Goal: Information Seeking & Learning: Learn about a topic

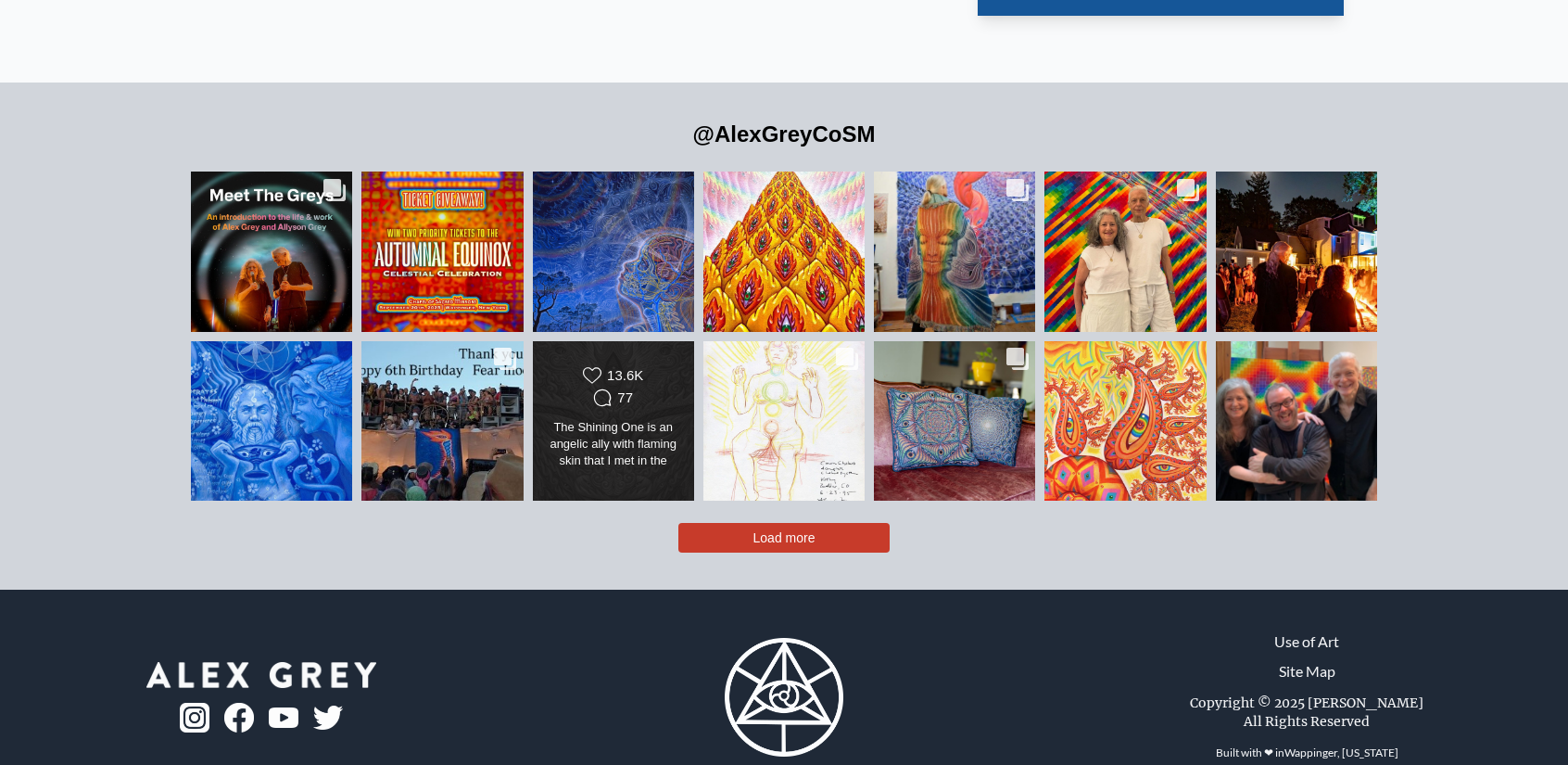
scroll to position [4436, 0]
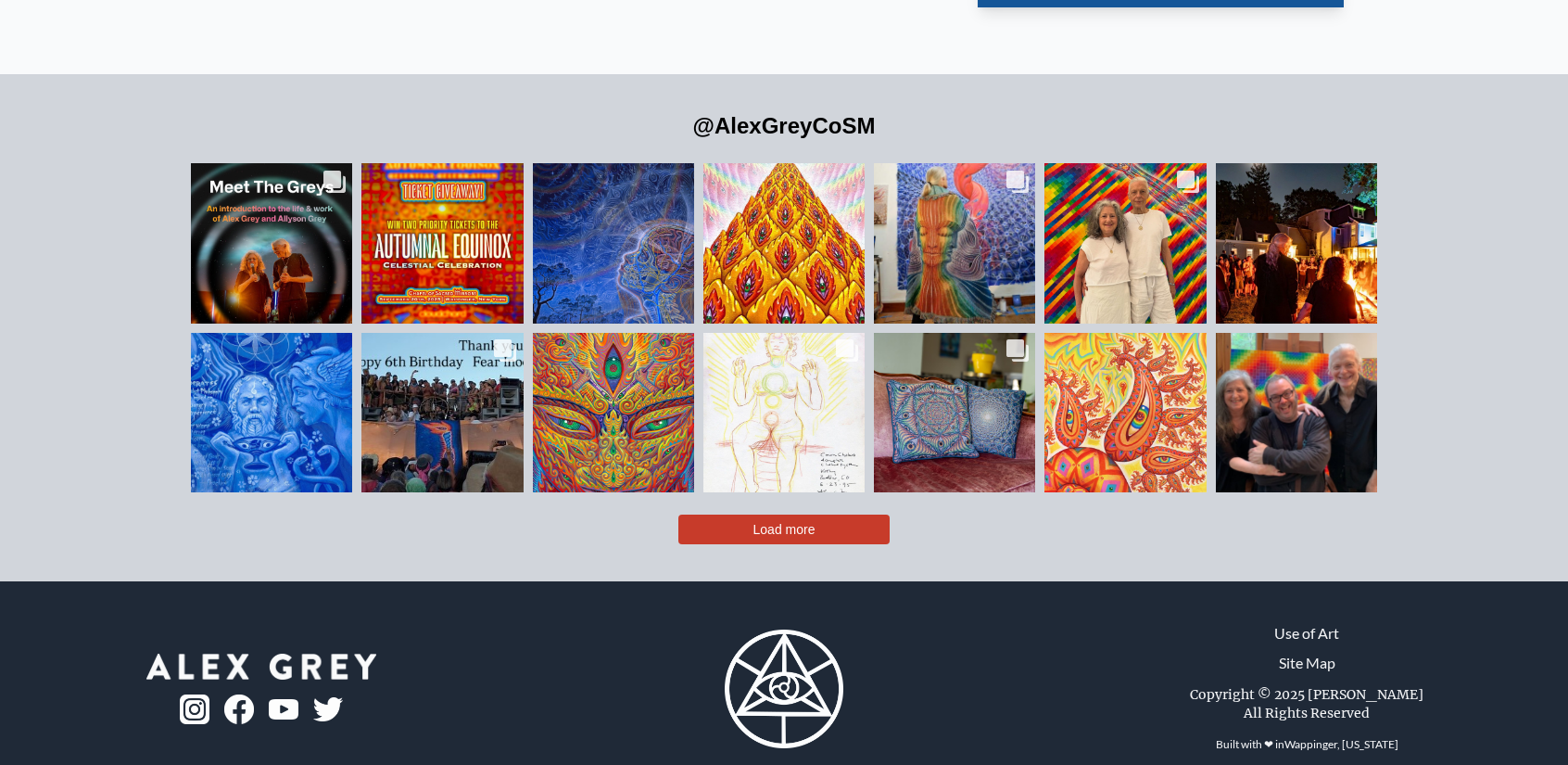
click at [771, 515] on button "Load more" at bounding box center [784, 530] width 211 height 30
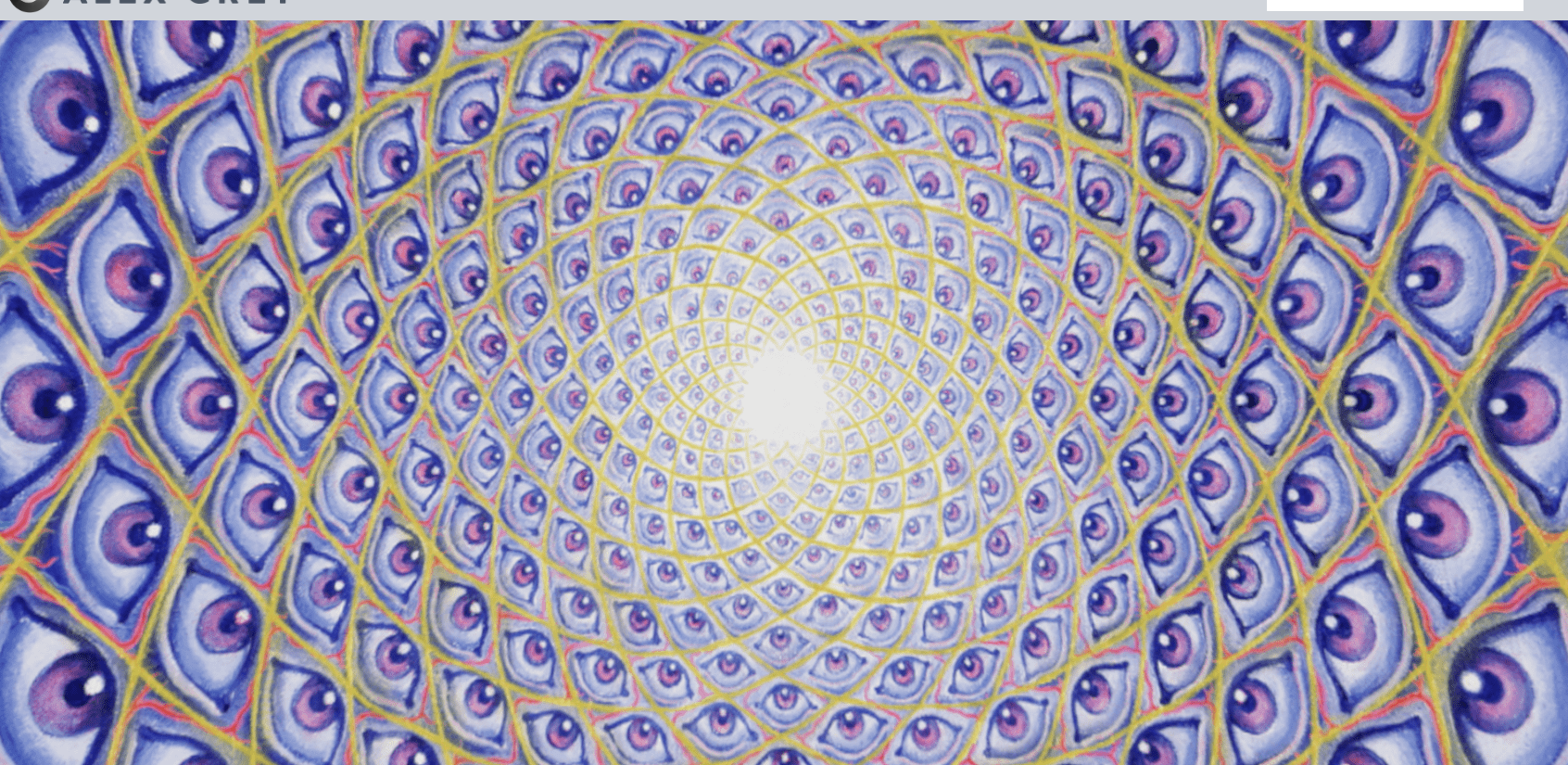
scroll to position [0, 0]
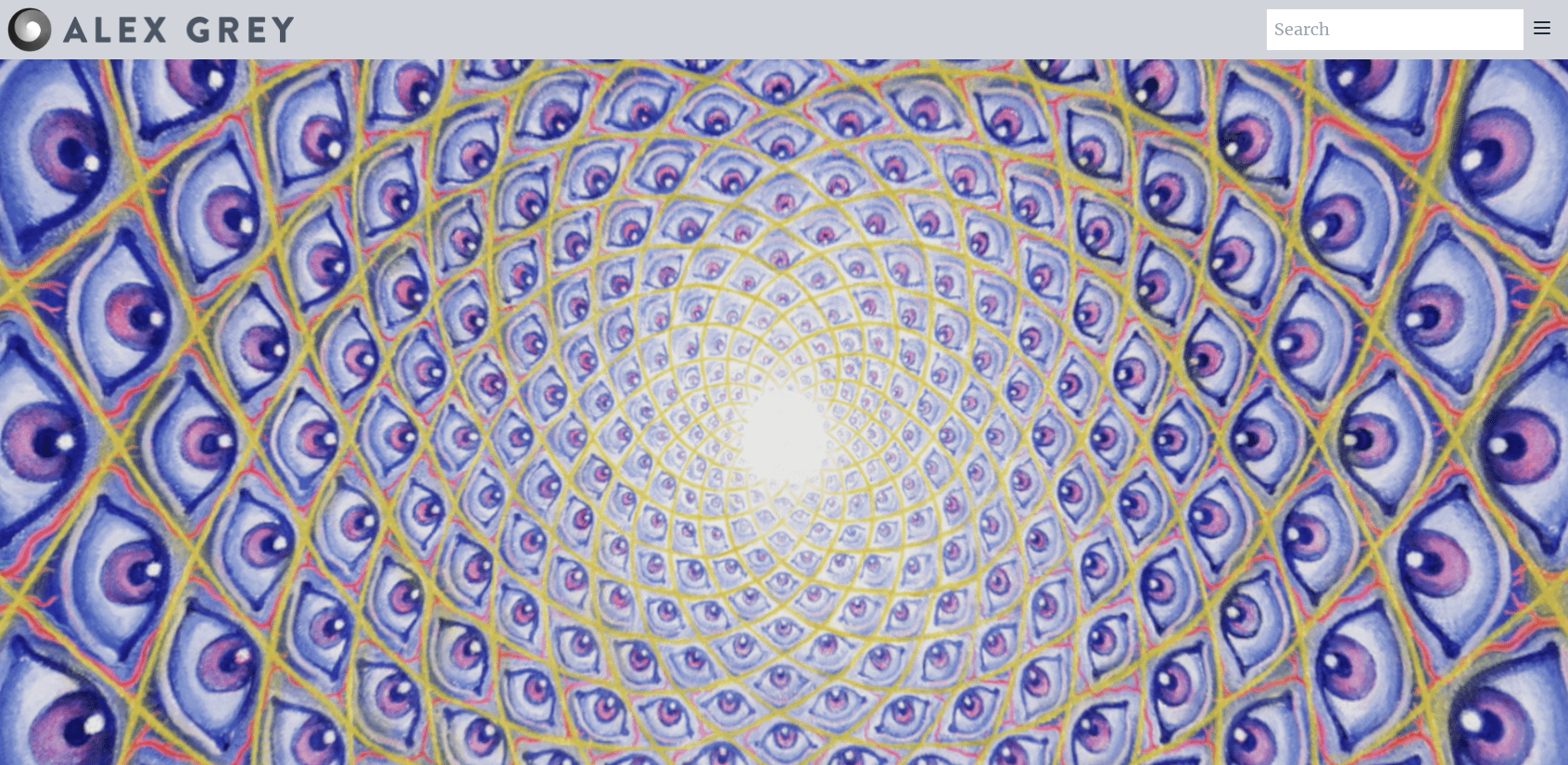
click at [1539, 20] on icon at bounding box center [1542, 28] width 22 height 22
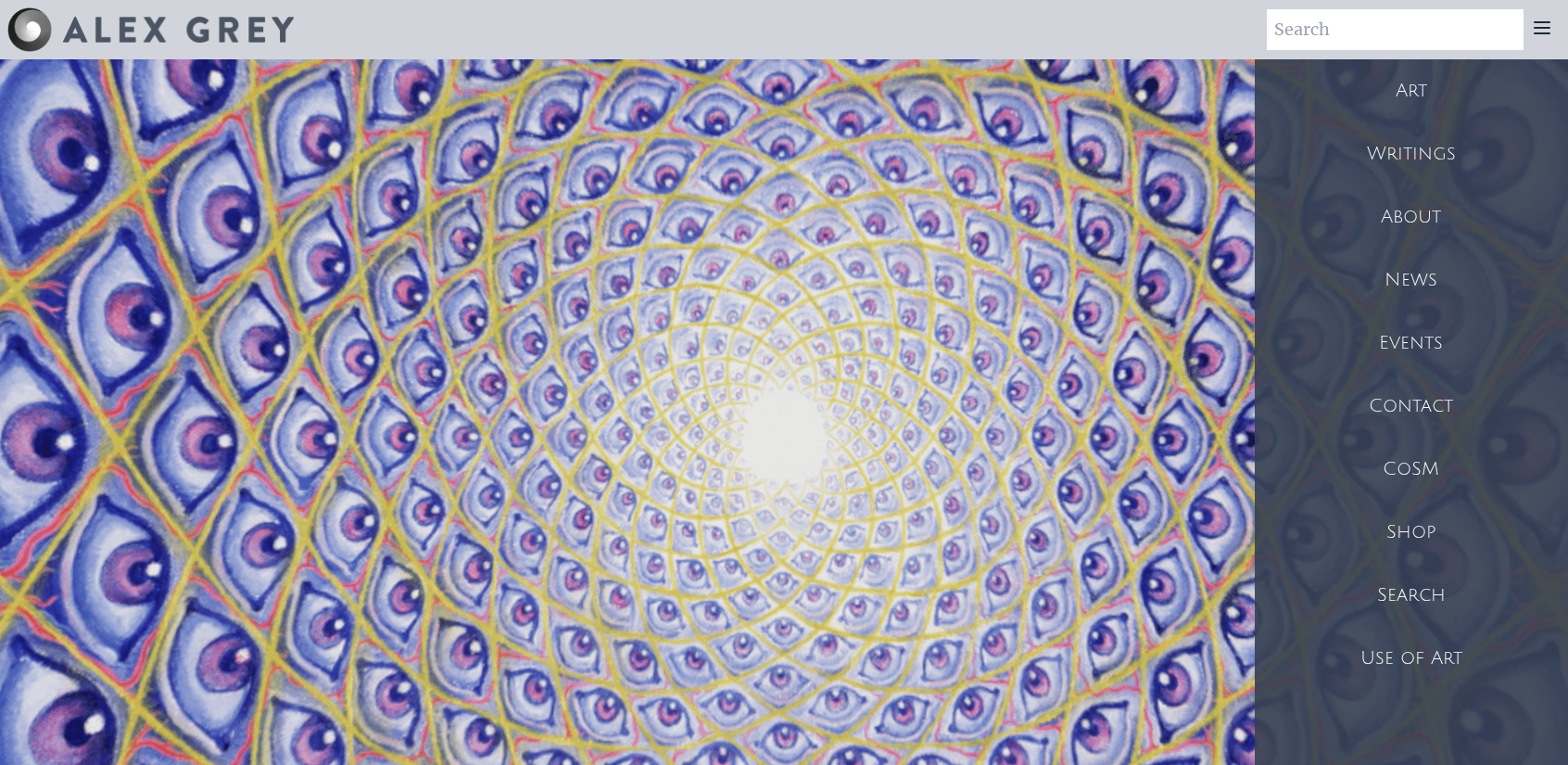
click at [1425, 86] on div "Art" at bounding box center [1412, 91] width 314 height 63
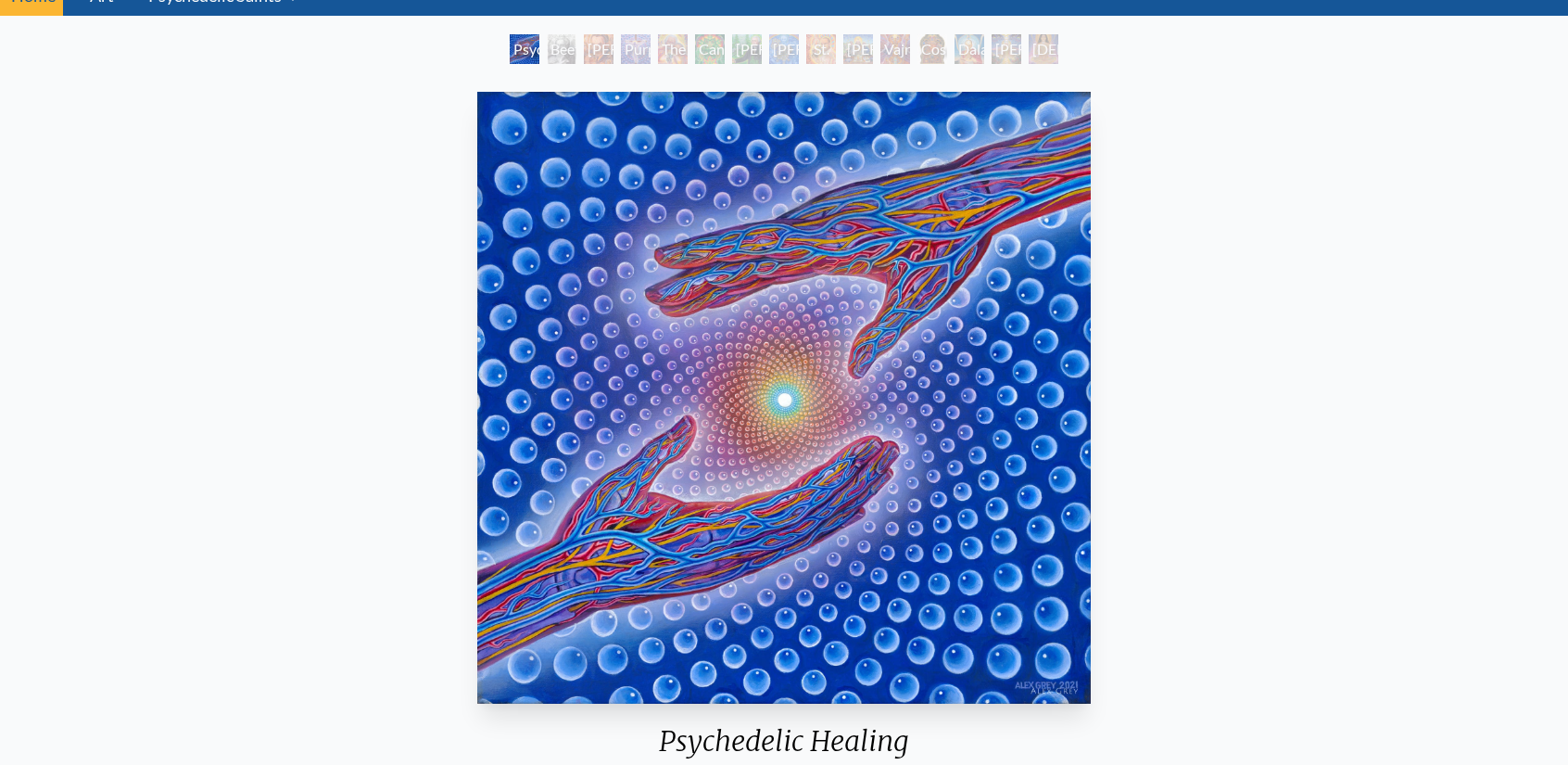
scroll to position [93, 0]
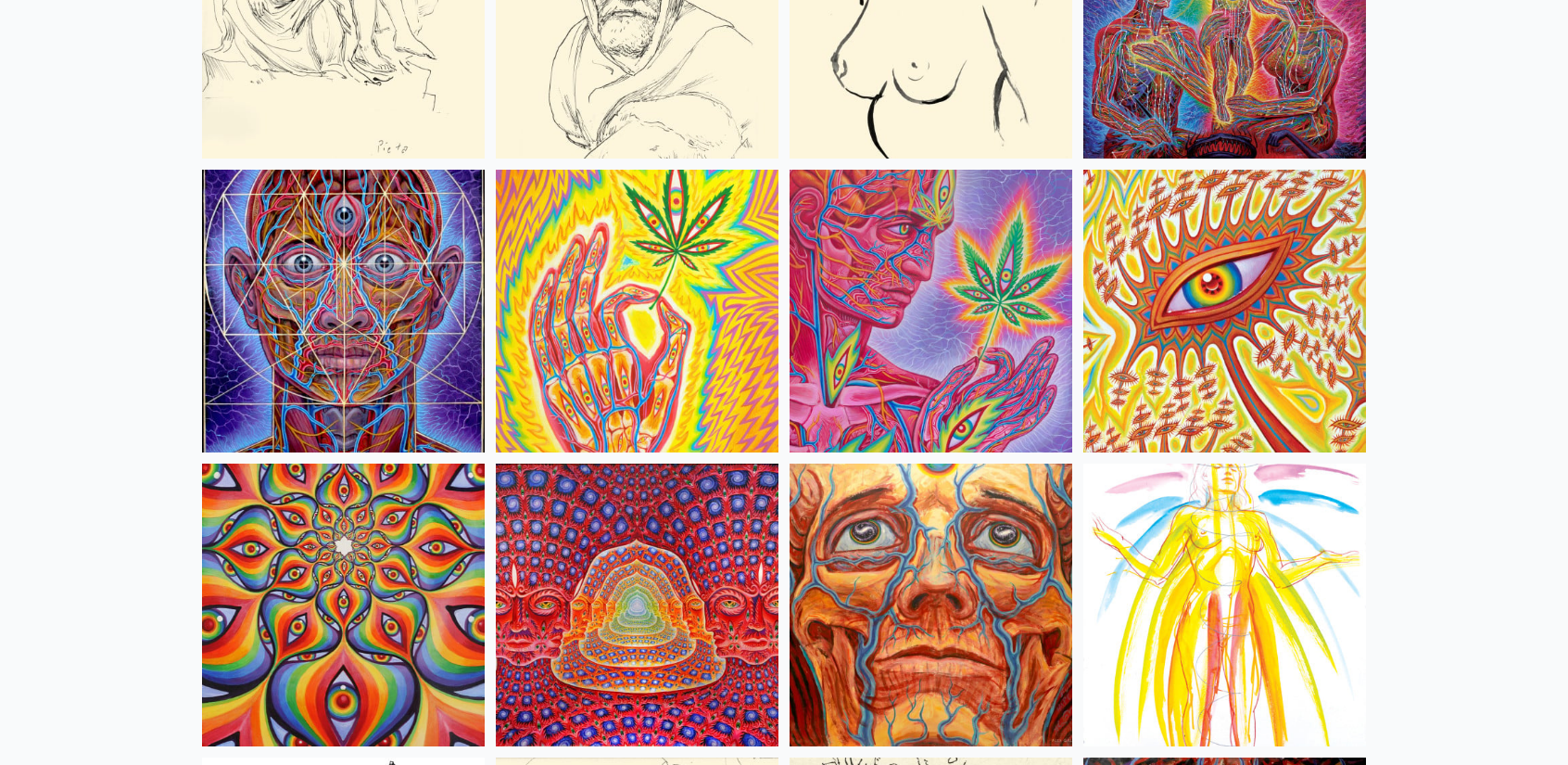
scroll to position [7978, 0]
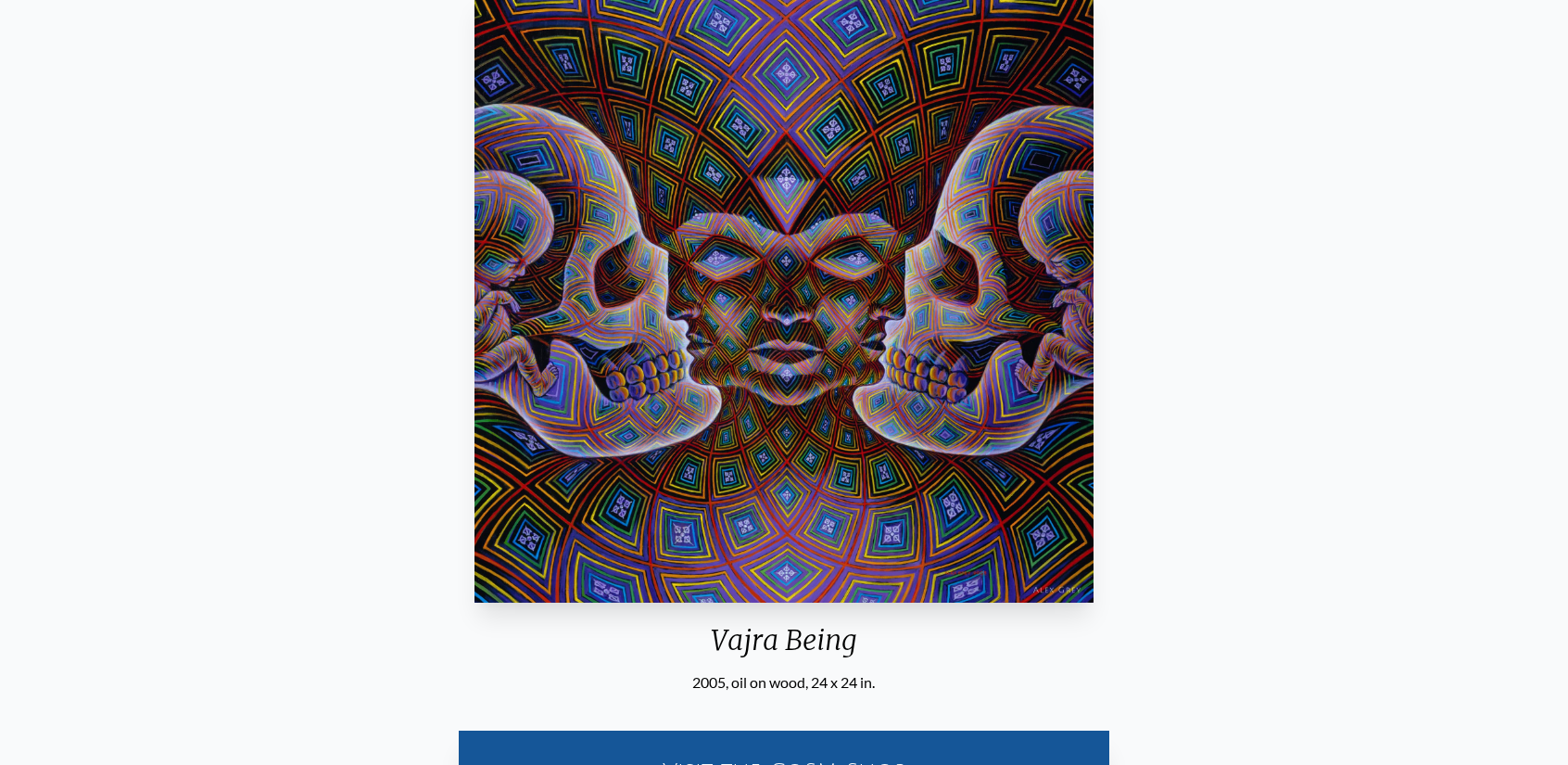
click at [306, 336] on div "Vajra Being 2005, oil on wood, 24 x 24 in. Visit the CoSM Shop Vajra Being - Bo…" at bounding box center [784, 612] width 1538 height 1259
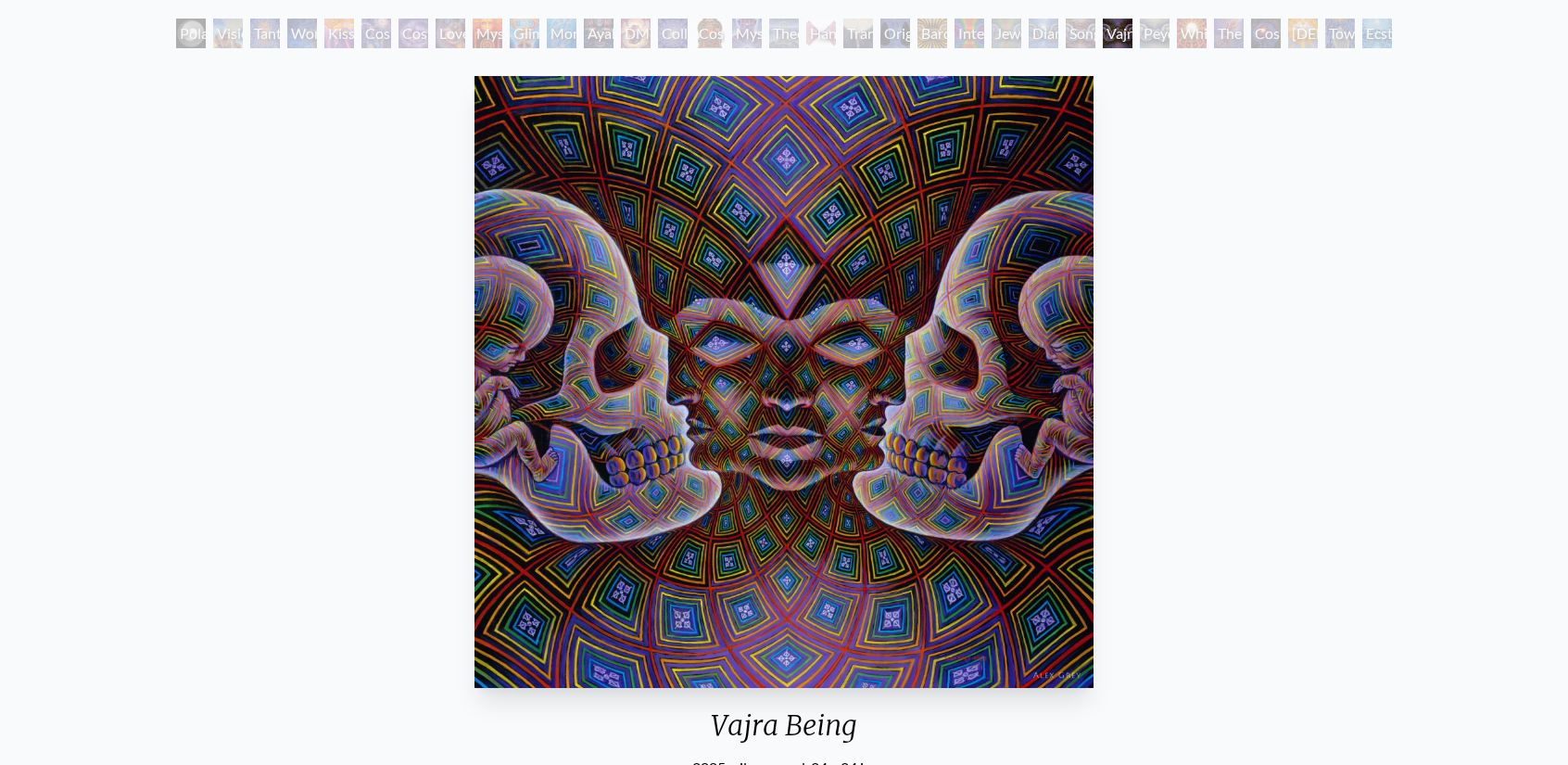
scroll to position [93, 0]
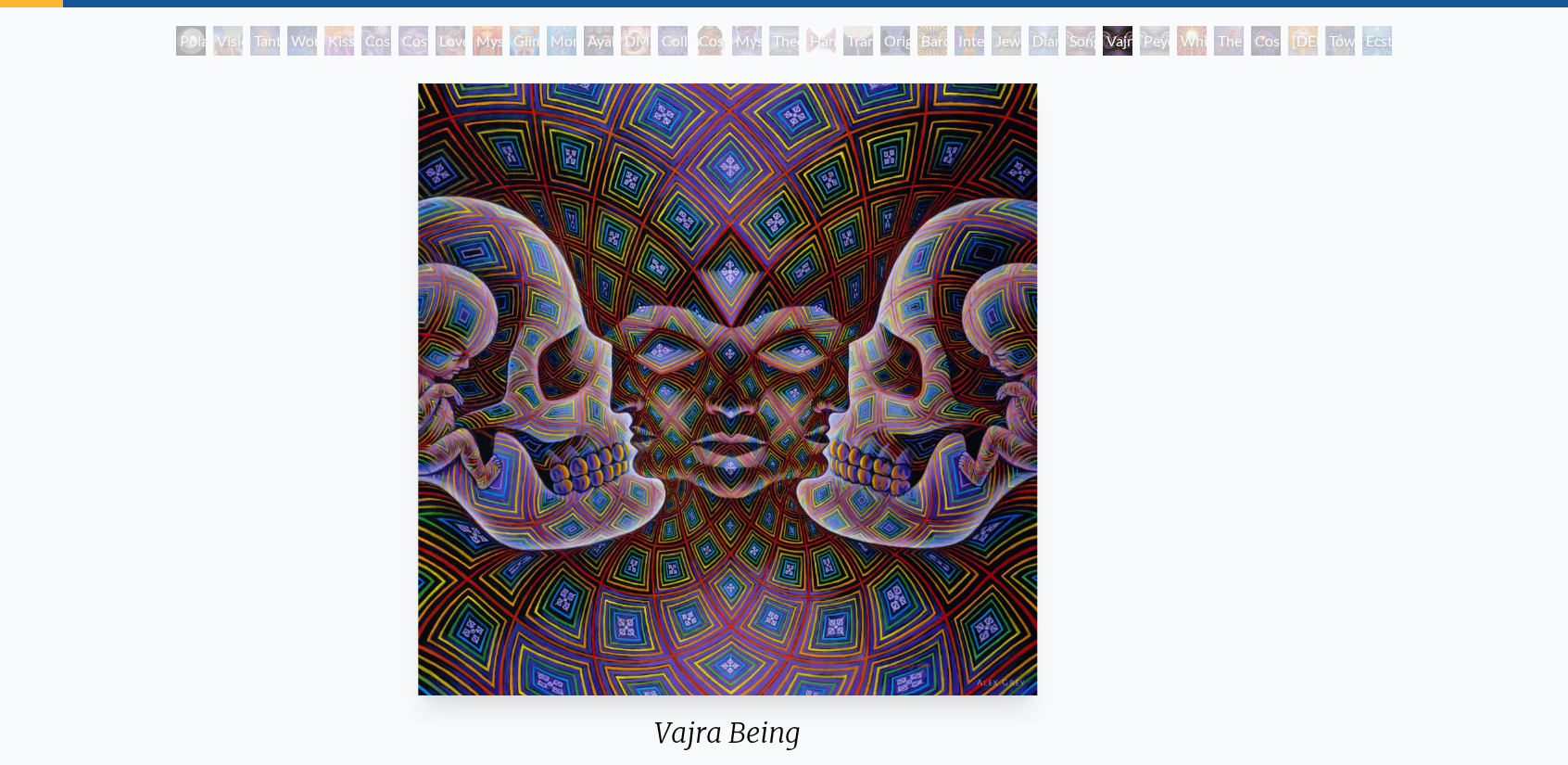
click at [430, 300] on img "26 / 33" at bounding box center [727, 389] width 619 height 611
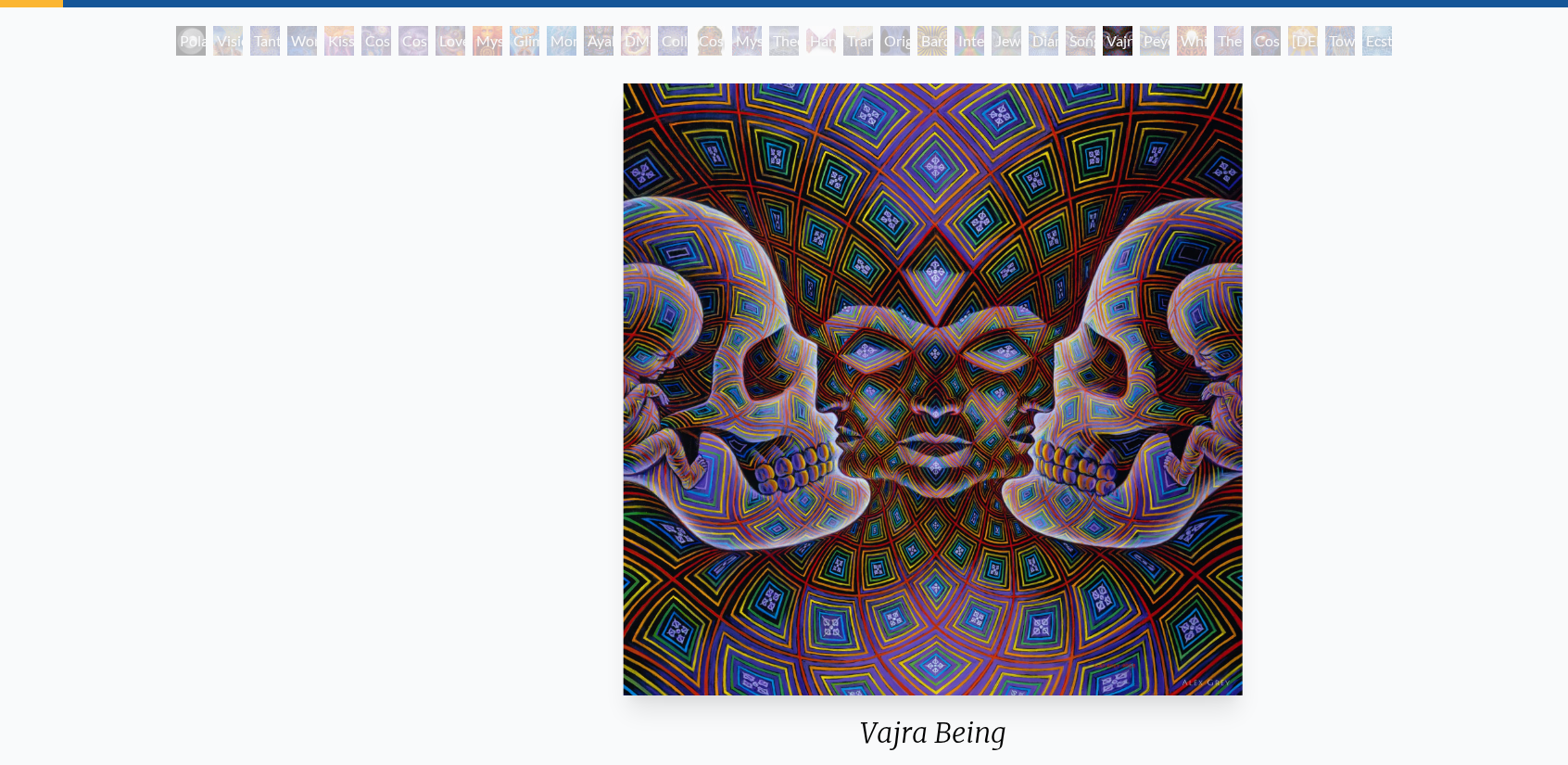
click at [828, 349] on img "26 / 33" at bounding box center [932, 389] width 619 height 611
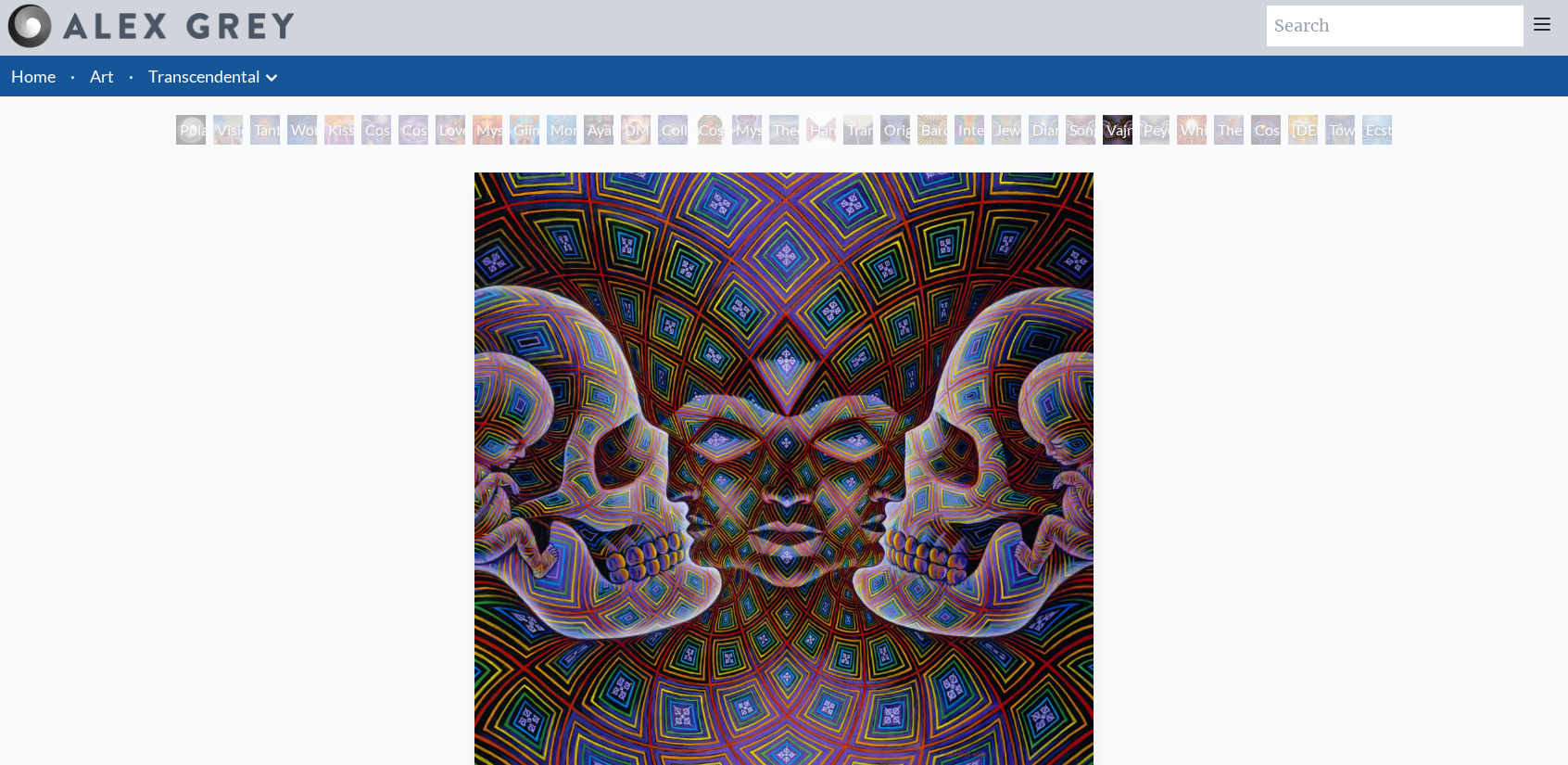
scroll to position [0, 0]
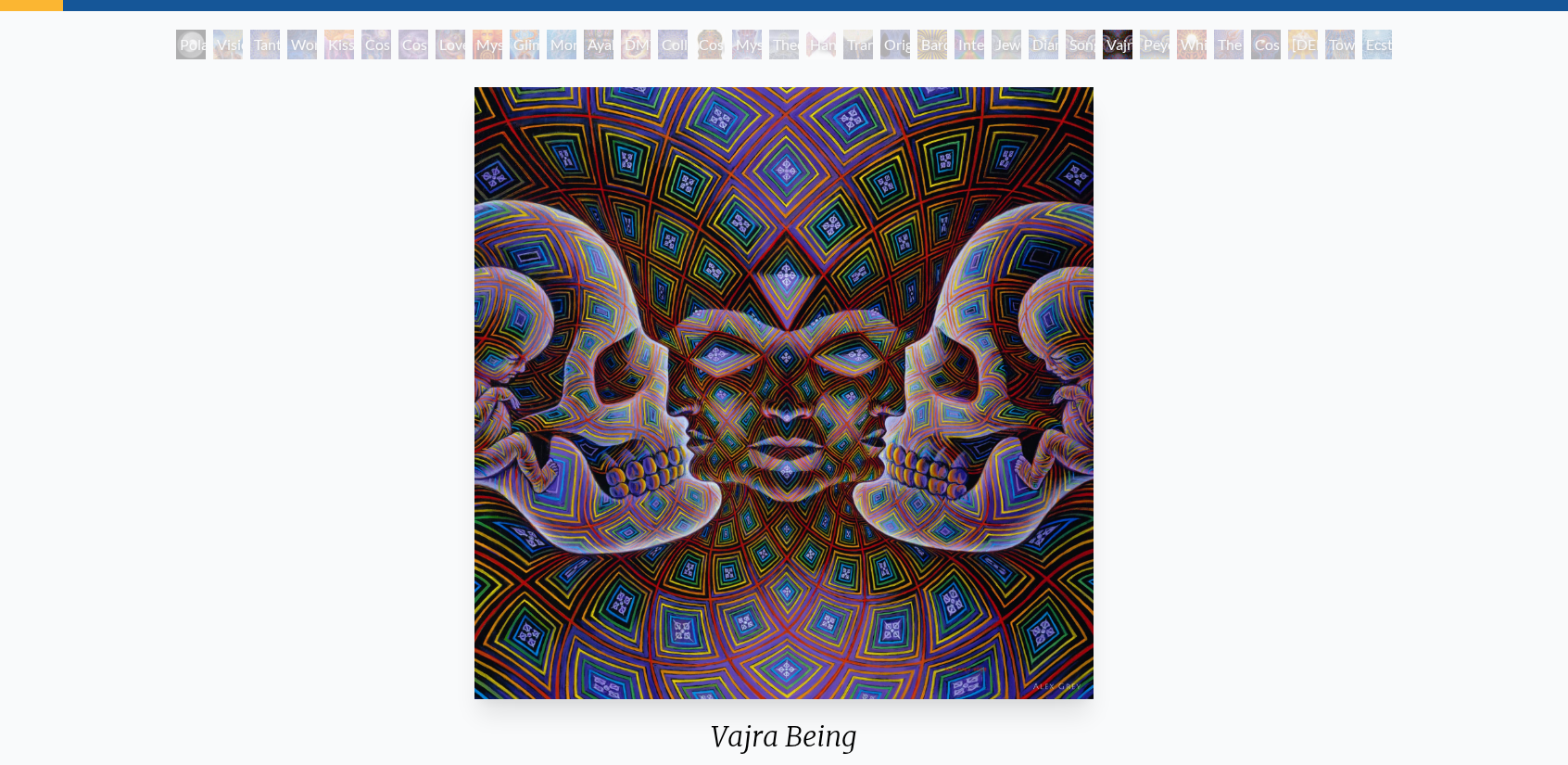
scroll to position [93, 0]
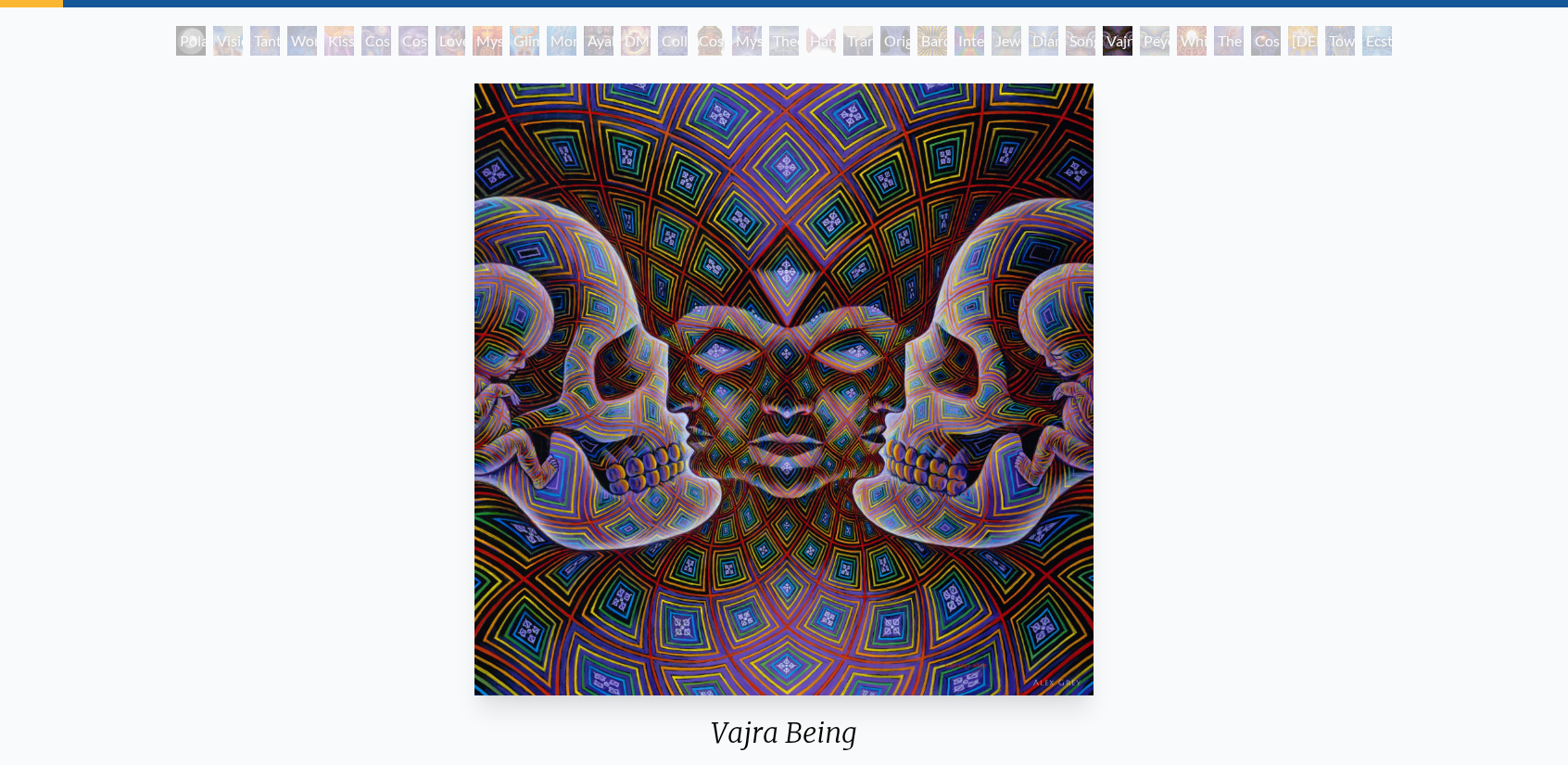
click at [334, 429] on div "Vajra Being 2005, oil on wood, 24 x 24 in. Visit the CoSM Shop Vajra Being - Bo…" at bounding box center [784, 705] width 1538 height 1259
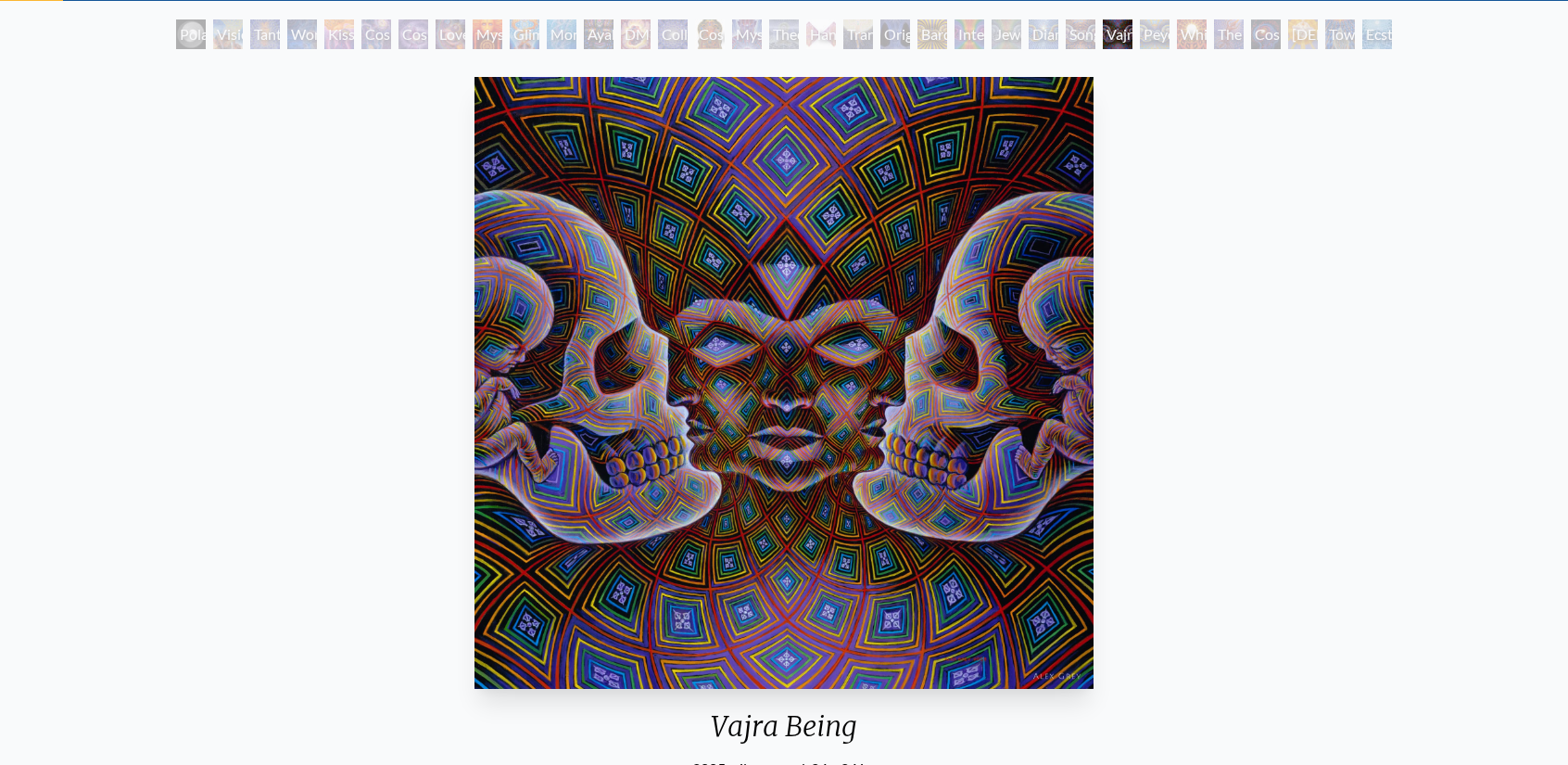
scroll to position [93, 0]
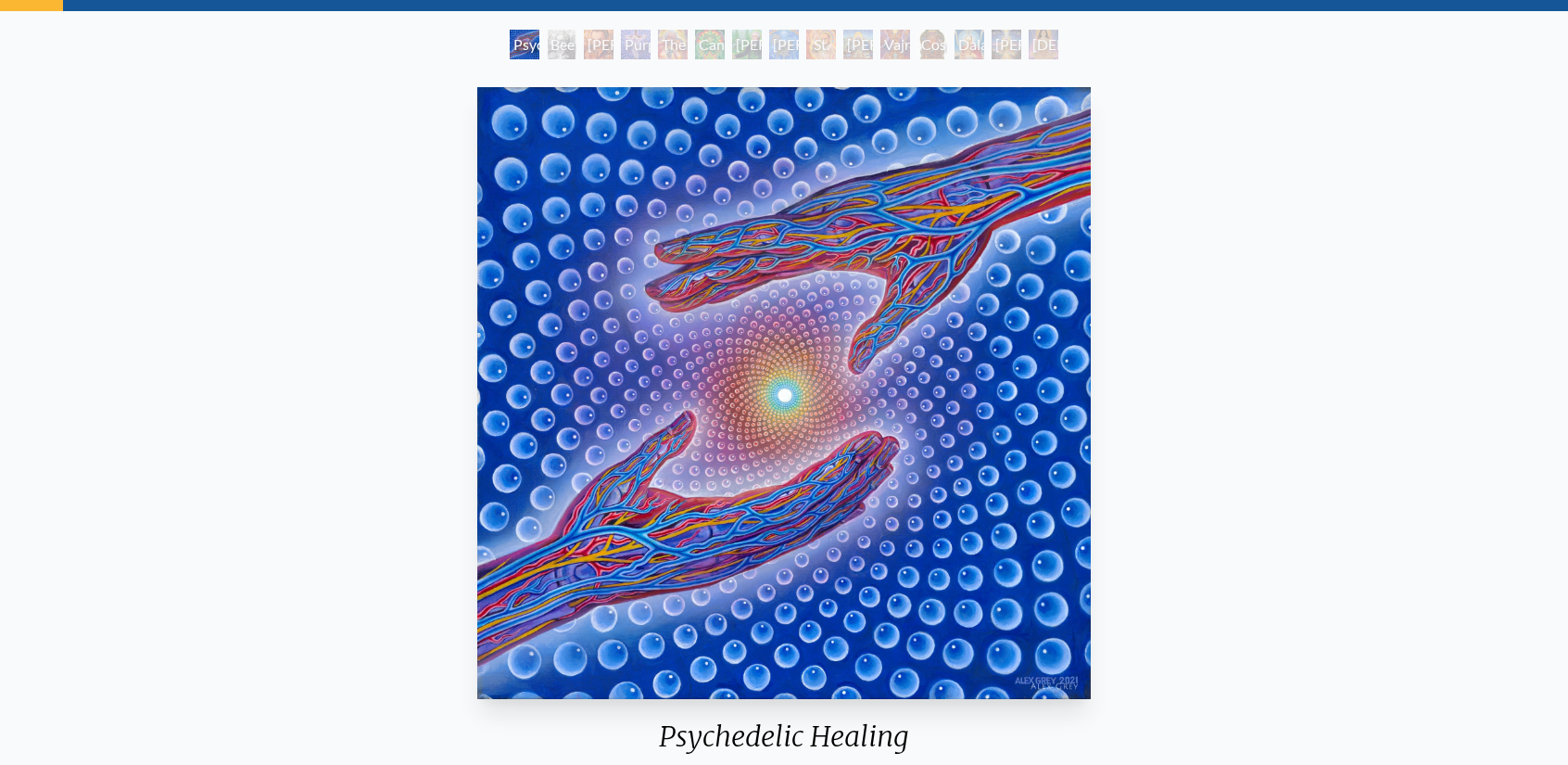
scroll to position [93, 0]
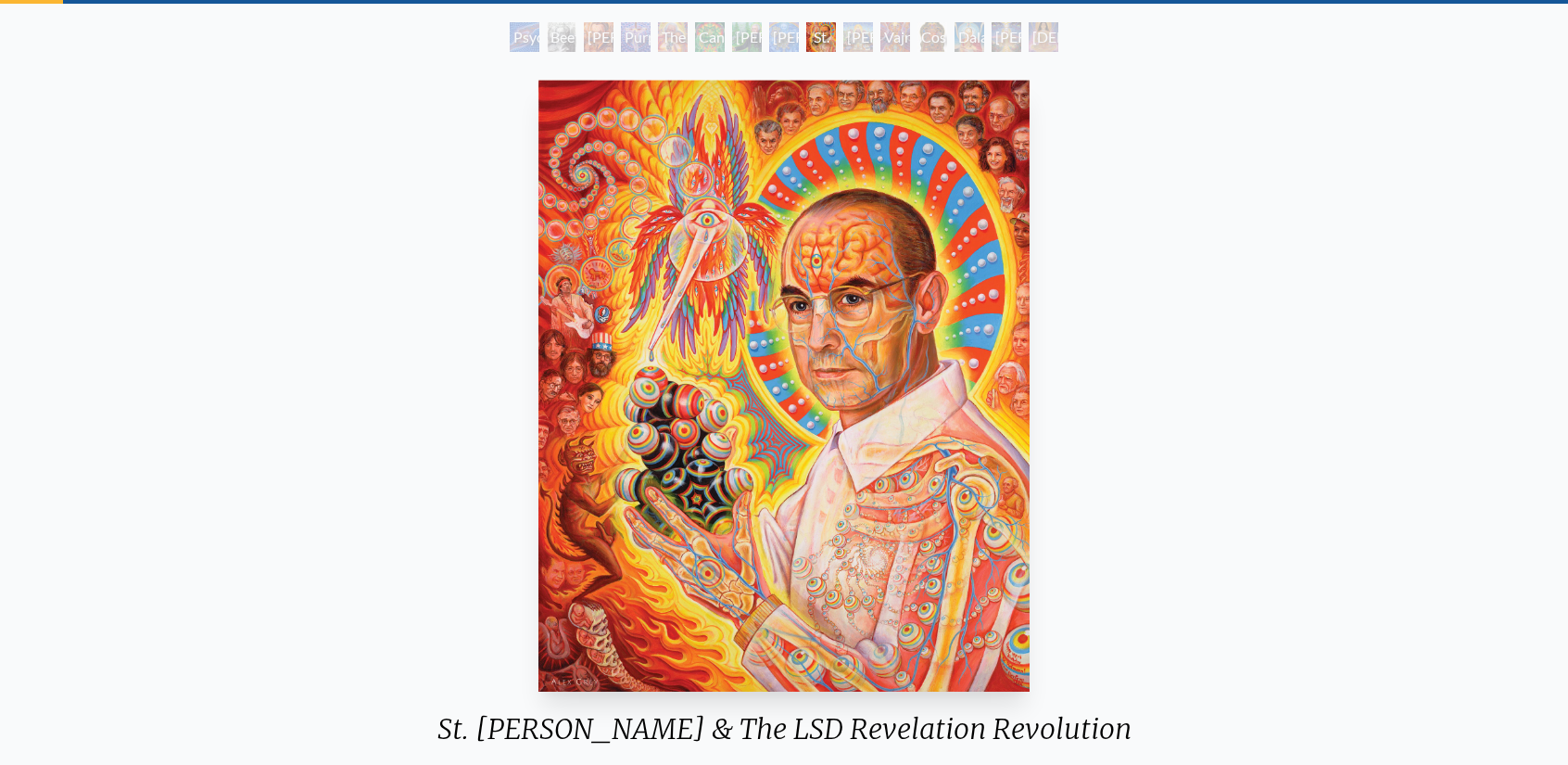
scroll to position [93, 0]
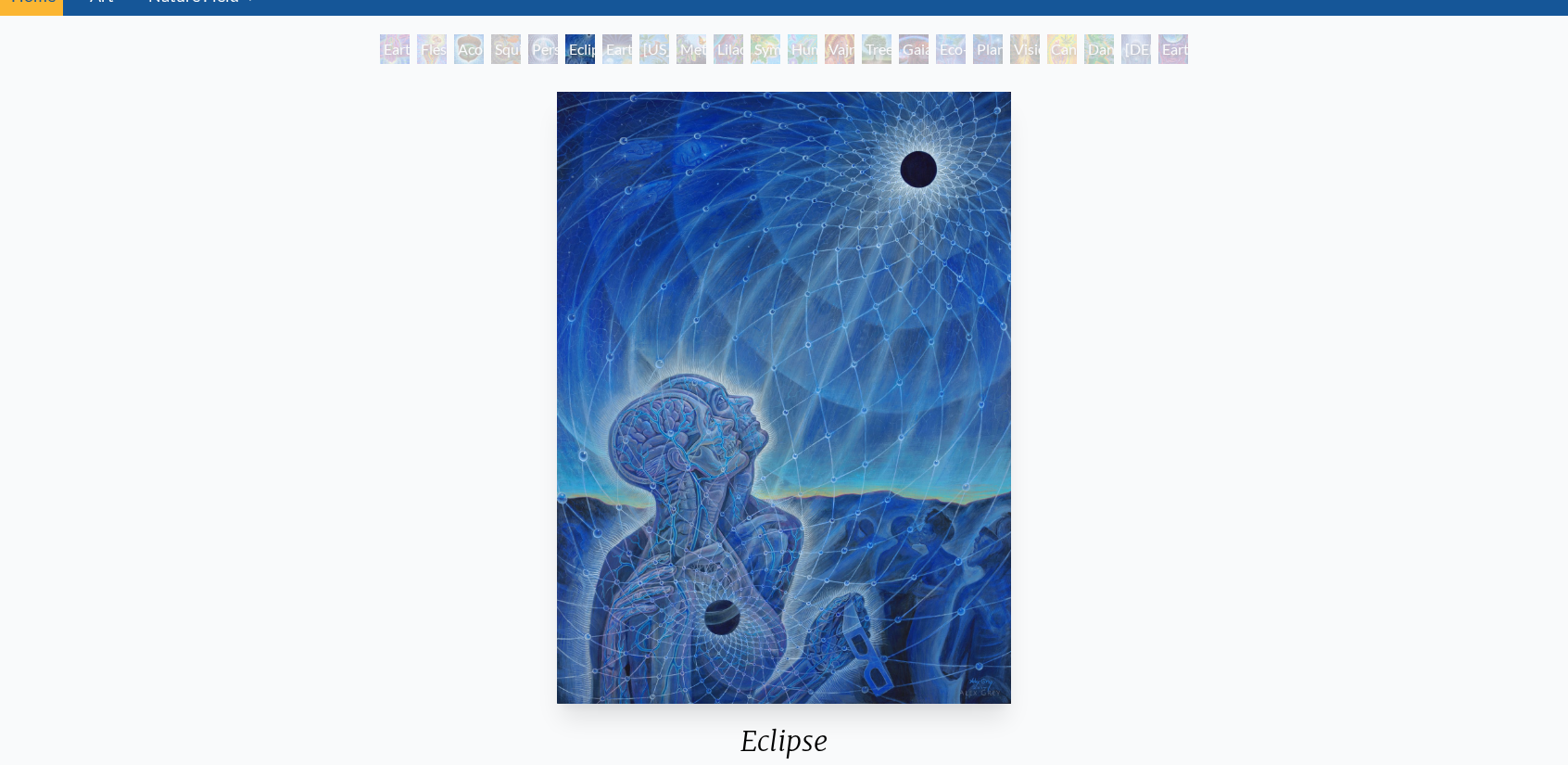
scroll to position [93, 0]
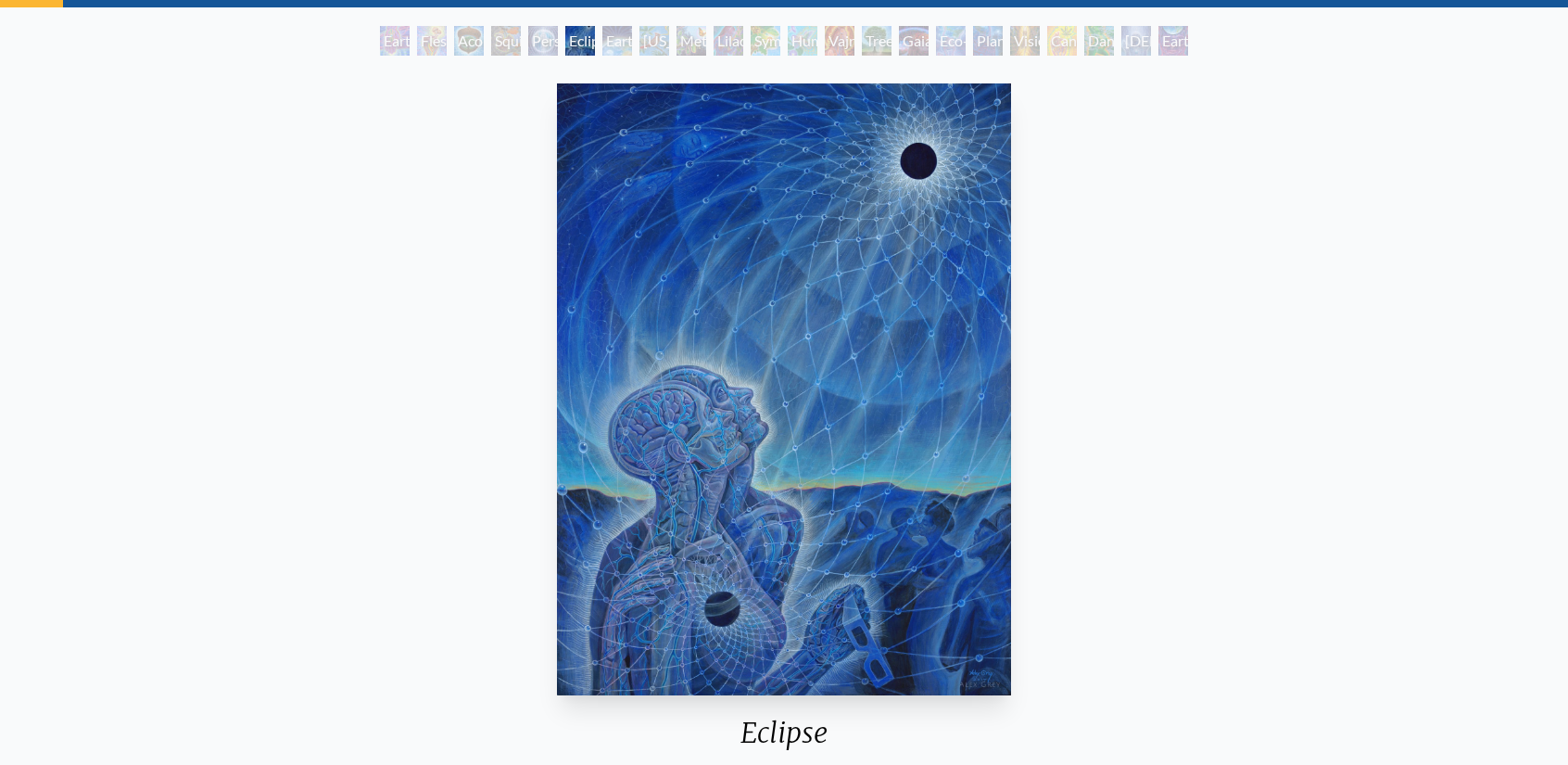
click at [232, 414] on div "Eclipse 2017, acrylic on wood, 30 x 40 in. Visit the CoSM Shop Eclipse - Paper …" at bounding box center [784, 705] width 1538 height 1259
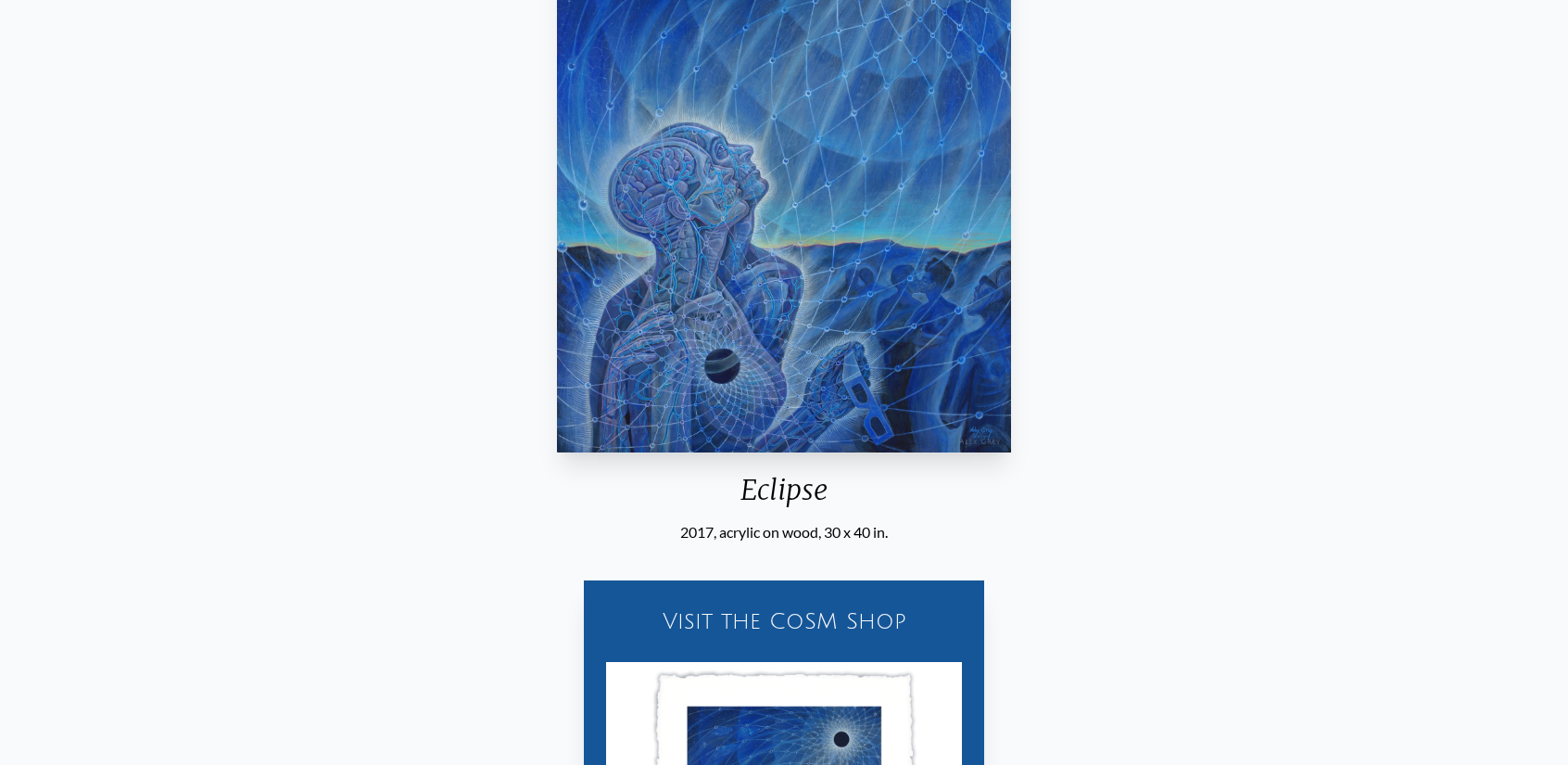
scroll to position [0, 0]
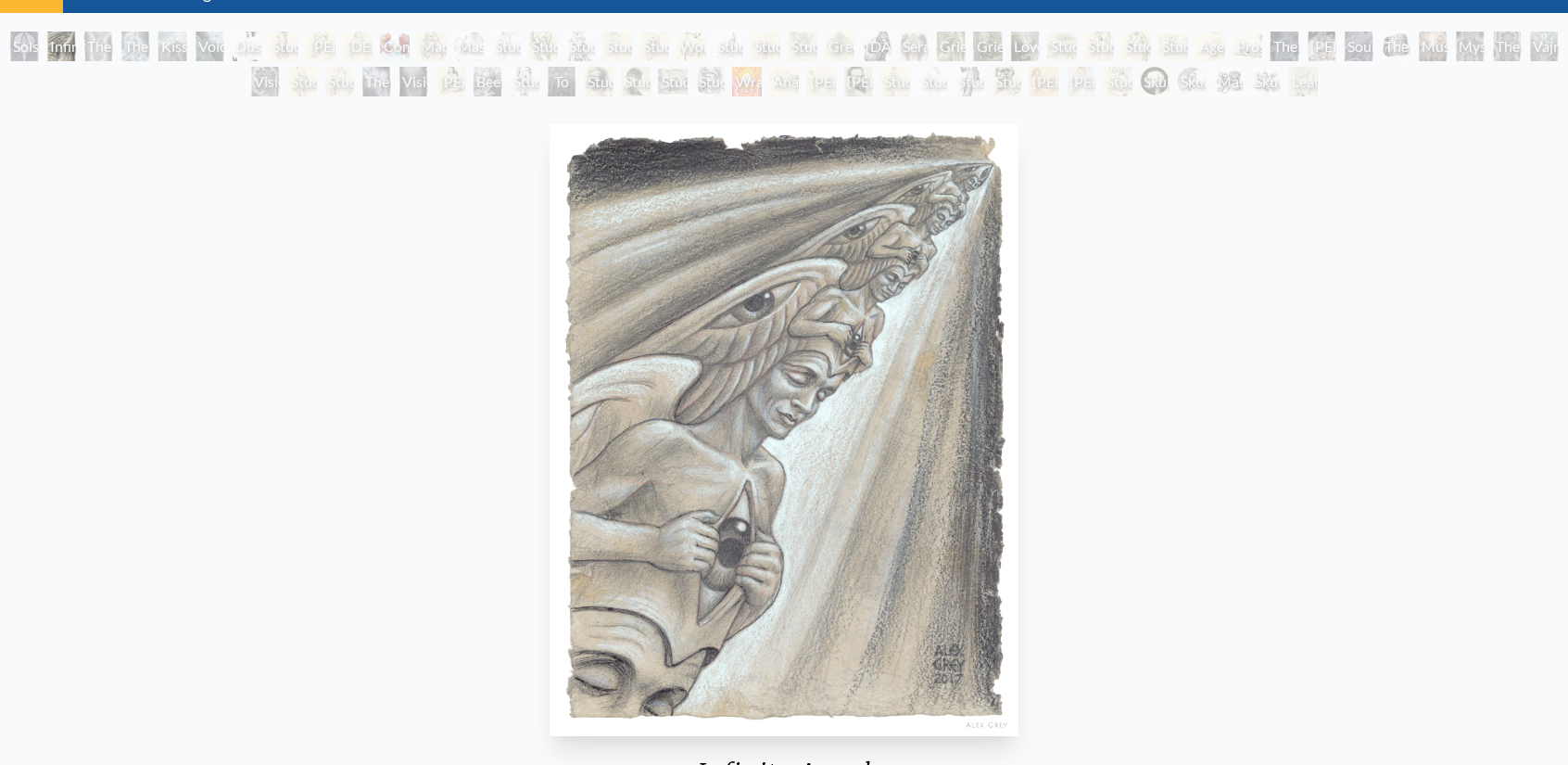
scroll to position [93, 0]
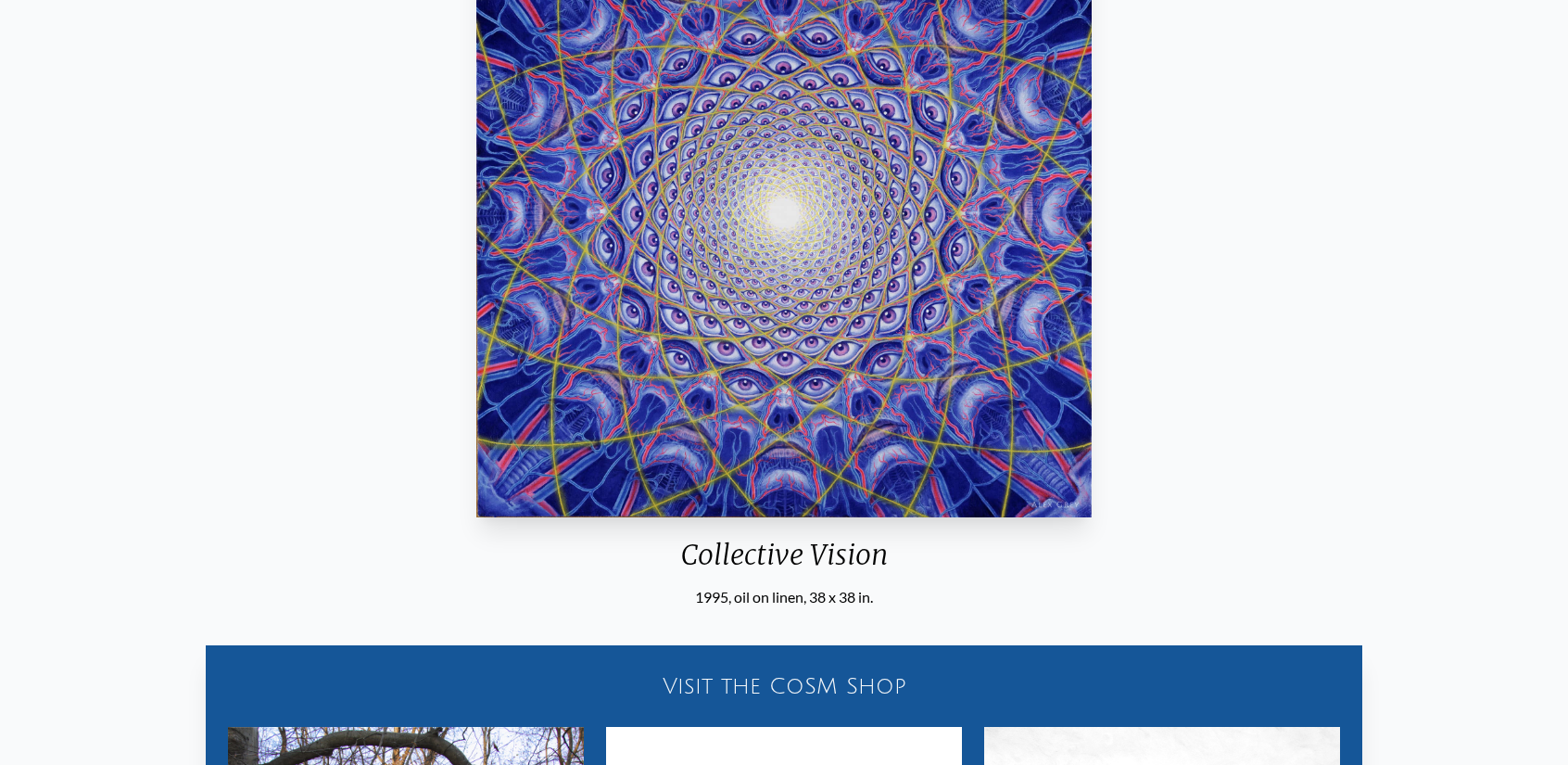
scroll to position [104, 0]
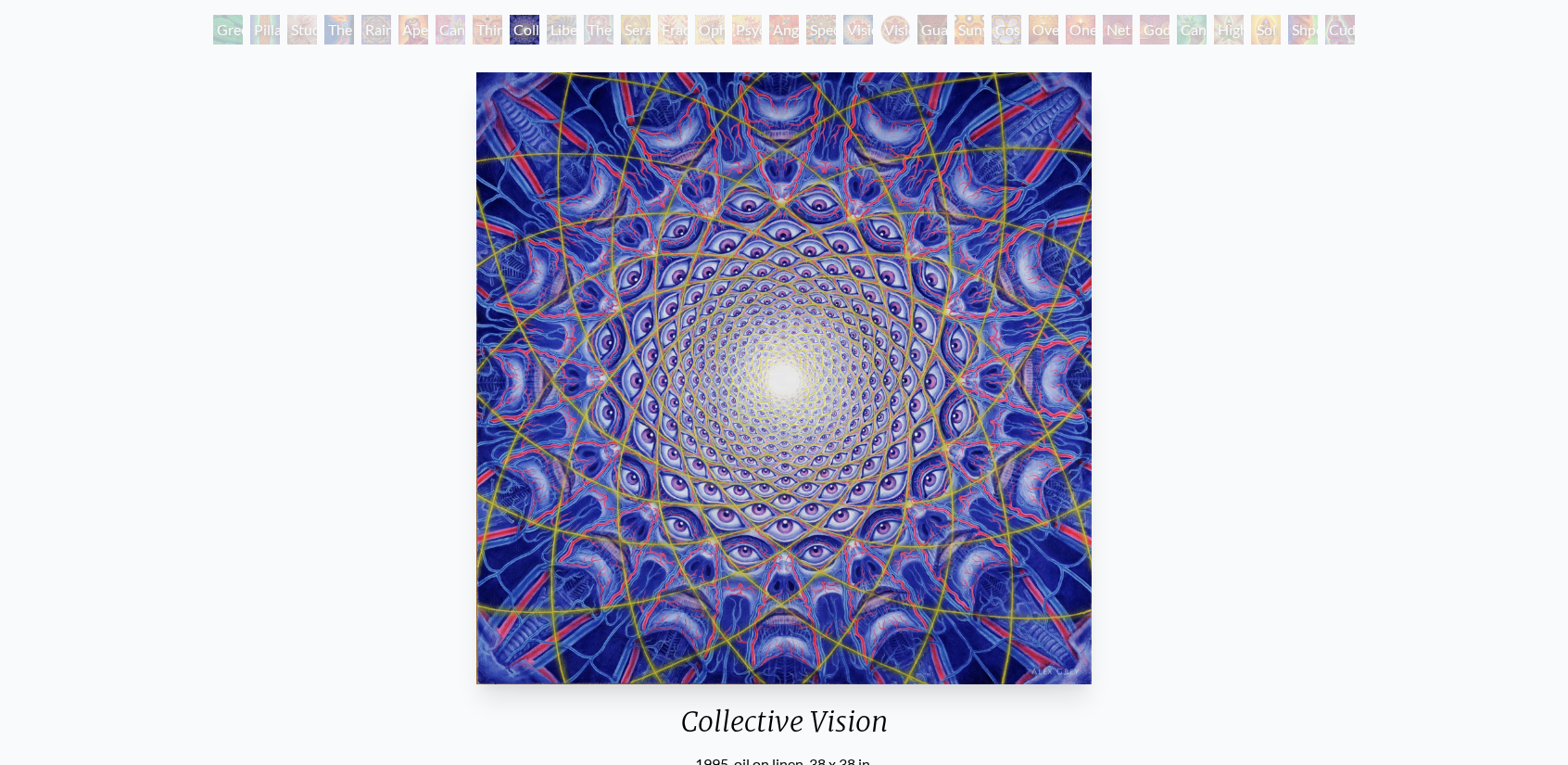
click at [216, 474] on div "Collective Vision 1995, oil on linen, 38 x 38 in. Visit the CoSM Shop Collectiv…" at bounding box center [784, 694] width 1538 height 1259
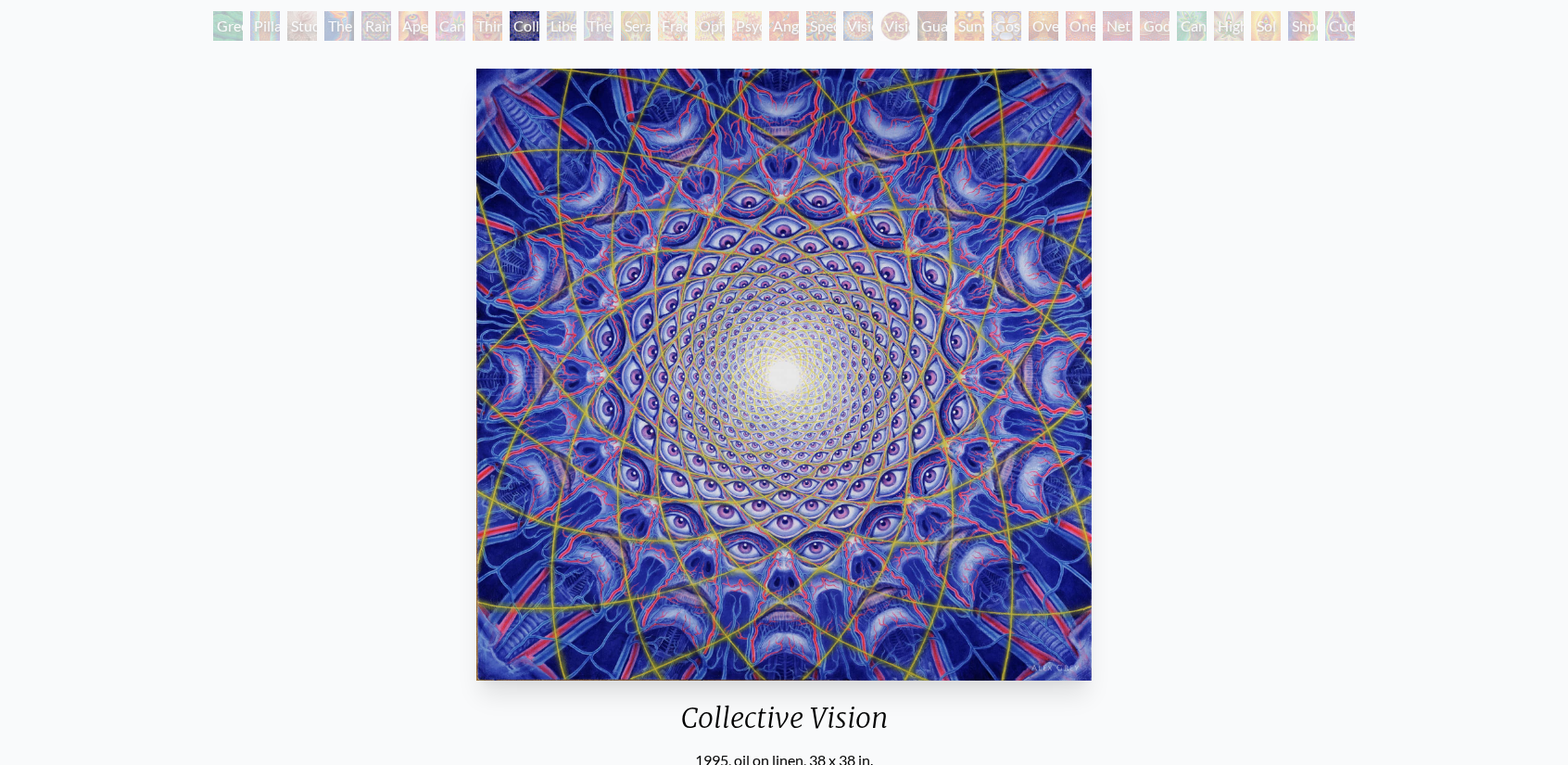
scroll to position [104, 0]
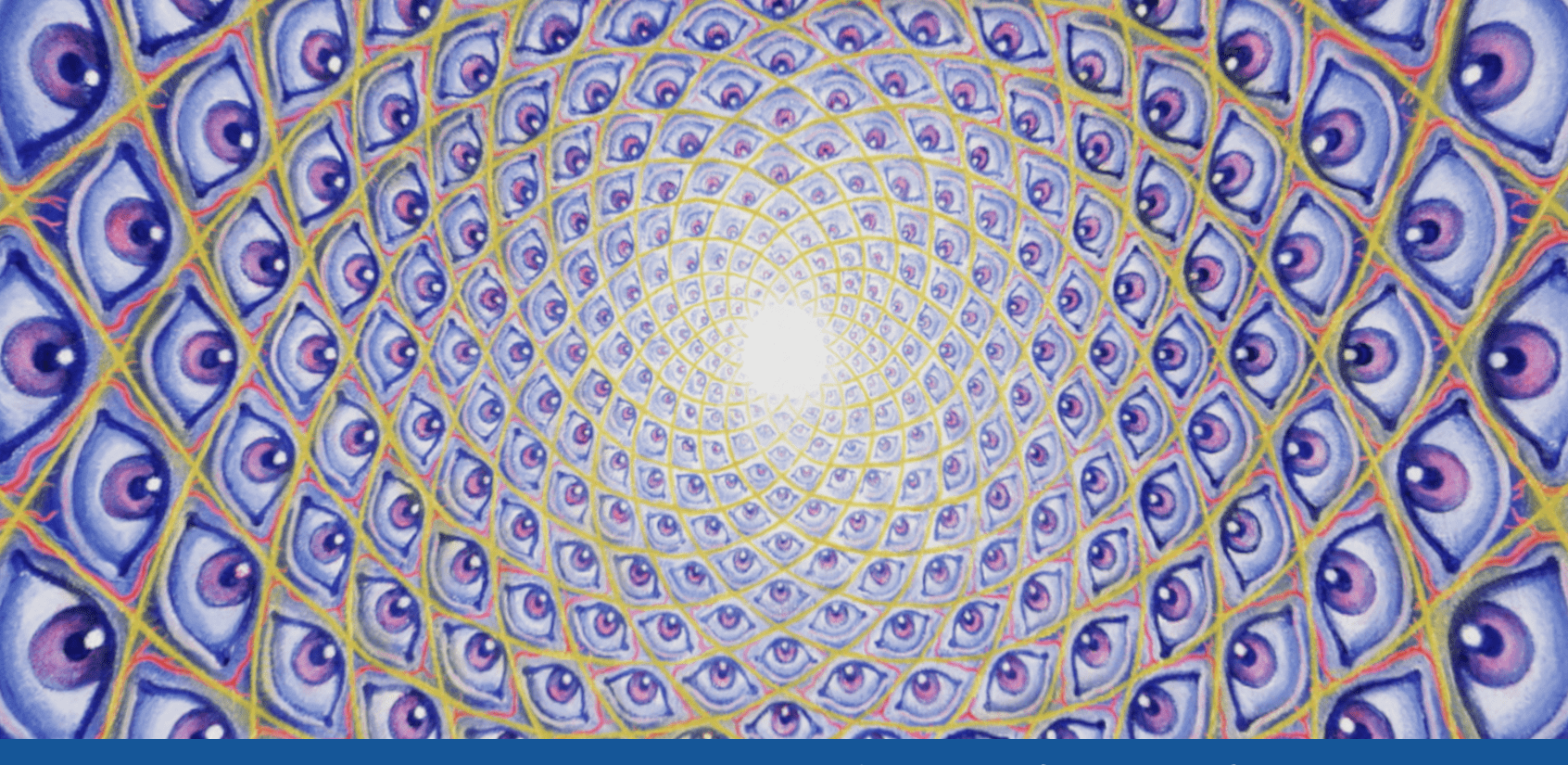
scroll to position [93, 0]
